Goal: Task Accomplishment & Management: Manage account settings

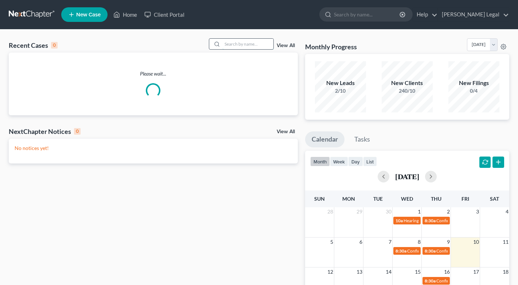
click at [231, 45] on input "search" at bounding box center [248, 44] width 51 height 11
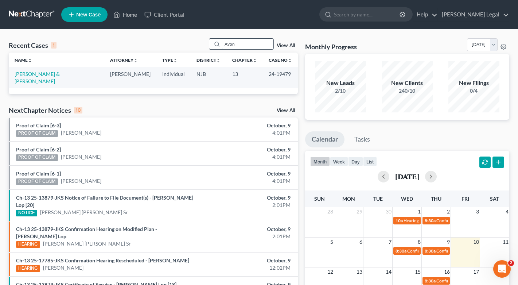
type input "Avon"
drag, startPoint x: 221, startPoint y: 50, endPoint x: 41, endPoint y: 74, distance: 181.6
click at [41, 74] on link "[PERSON_NAME] & [PERSON_NAME]" at bounding box center [37, 77] width 45 height 13
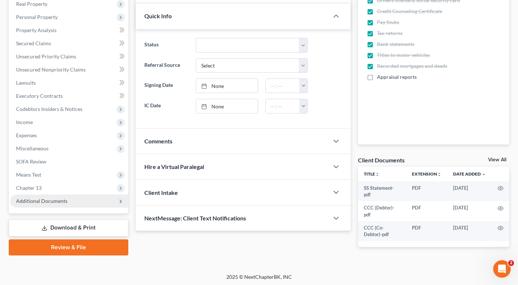
scroll to position [117, 0]
click at [43, 200] on span "Additional Documents" at bounding box center [41, 201] width 51 height 6
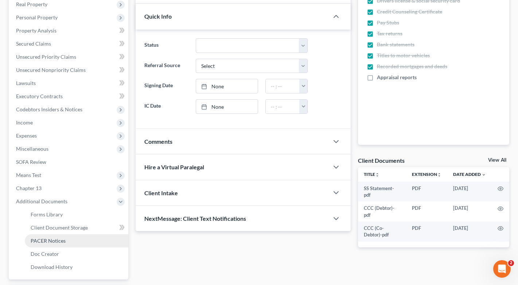
click at [58, 244] on link "PACER Notices" at bounding box center [77, 240] width 104 height 13
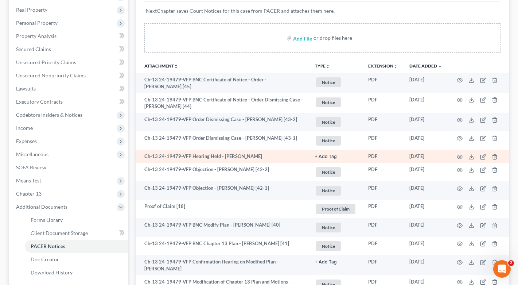
scroll to position [111, 0]
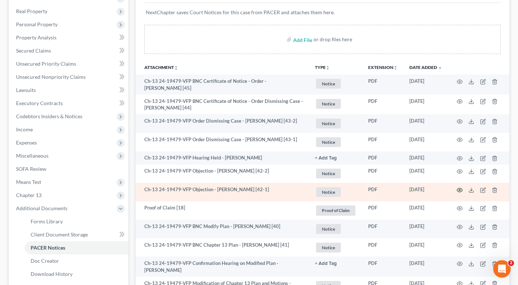
click at [462, 190] on icon "button" at bounding box center [460, 190] width 6 height 6
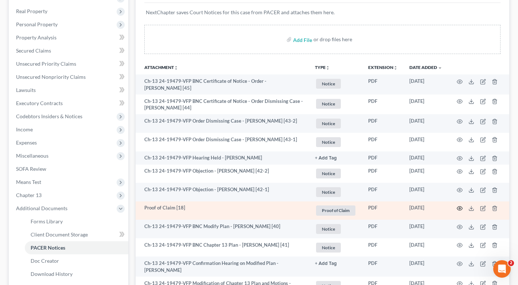
click at [460, 208] on circle "button" at bounding box center [459, 208] width 1 height 1
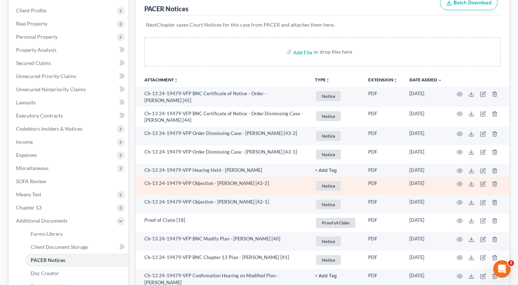
scroll to position [104, 0]
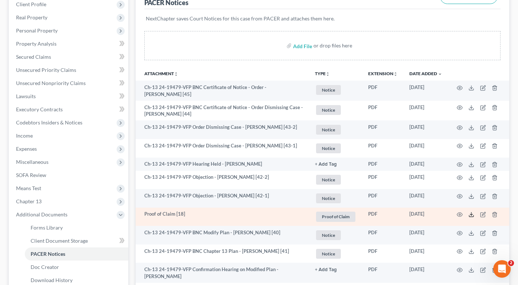
click at [472, 214] on icon at bounding box center [472, 215] width 6 height 6
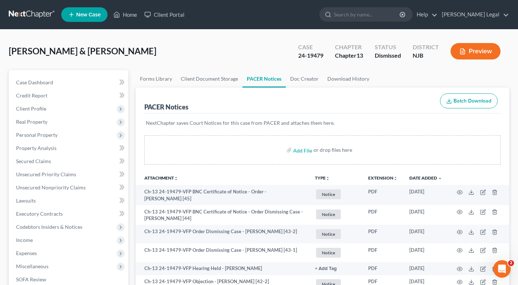
scroll to position [0, 0]
click at [128, 12] on link "Home" at bounding box center [125, 14] width 31 height 13
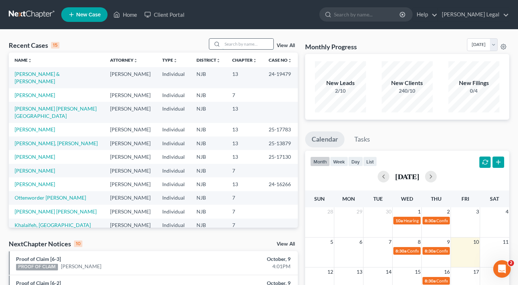
click at [241, 42] on input "search" at bounding box center [248, 44] width 51 height 11
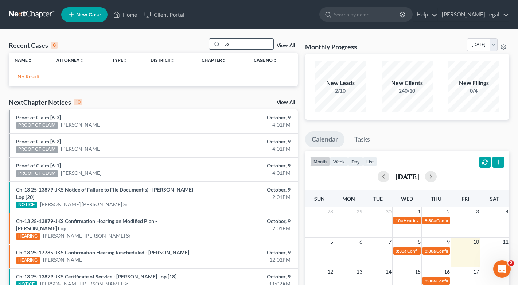
type input "J"
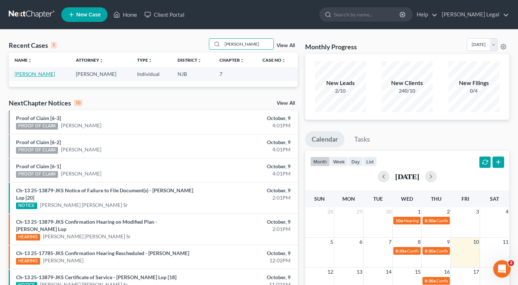
type input "[PERSON_NAME]"
click at [28, 76] on link "[PERSON_NAME]" at bounding box center [35, 74] width 40 height 6
